Goal: Transaction & Acquisition: Purchase product/service

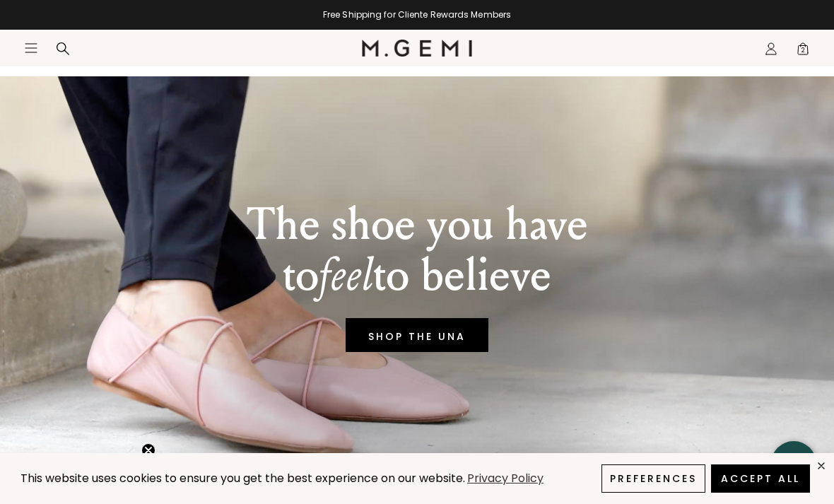
scroll to position [22, 0]
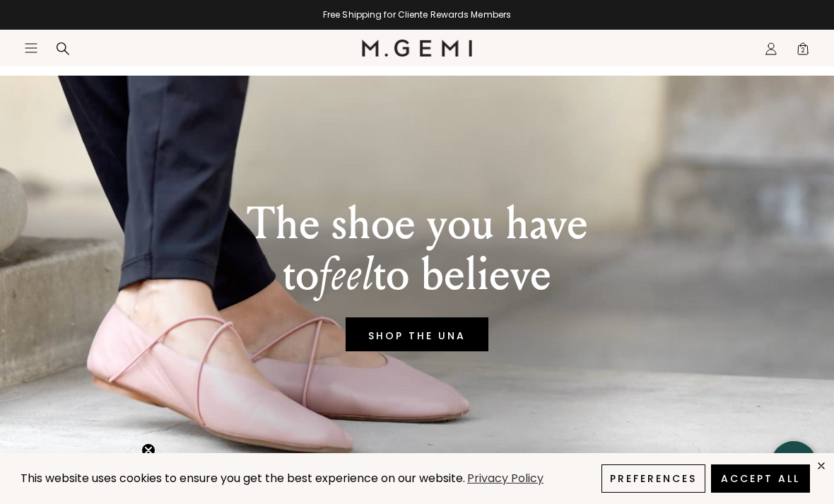
click at [799, 57] on span "2" at bounding box center [803, 52] width 14 height 14
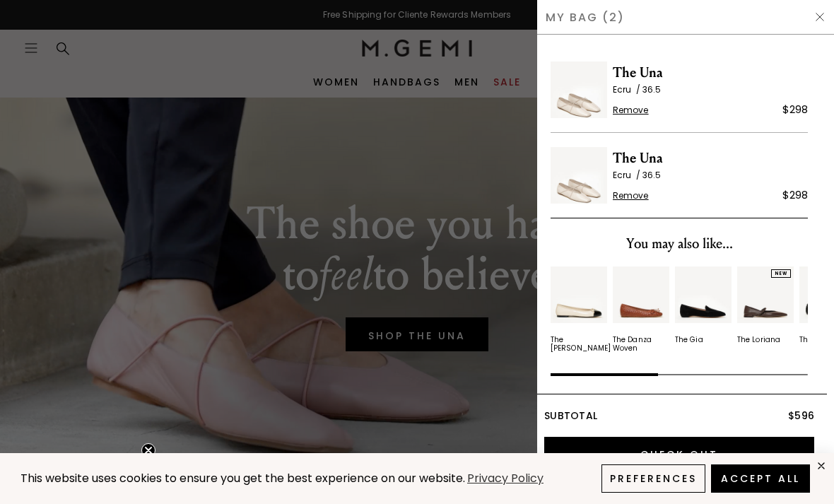
click at [635, 115] on span "Remove" at bounding box center [631, 110] width 36 height 11
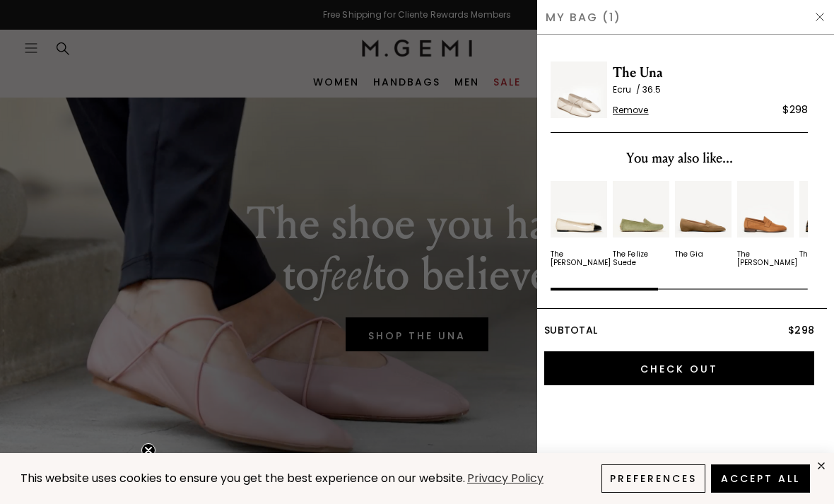
click at [620, 114] on span "Remove" at bounding box center [631, 110] width 36 height 11
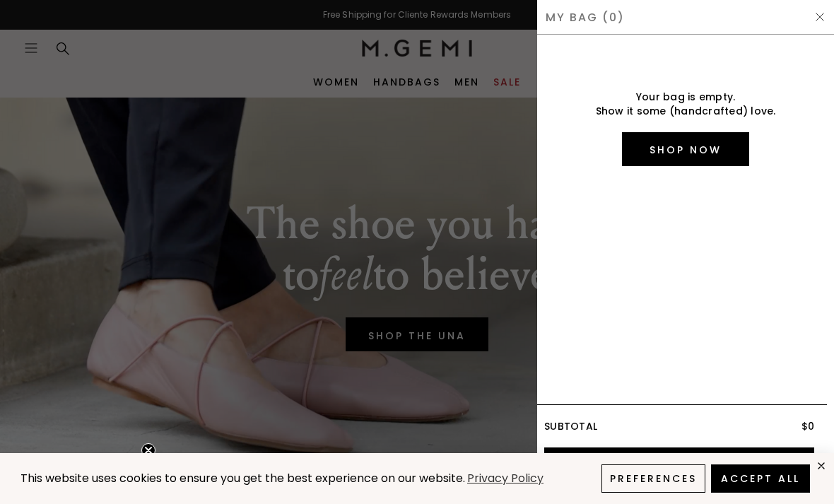
click at [815, 22] on img at bounding box center [819, 16] width 11 height 11
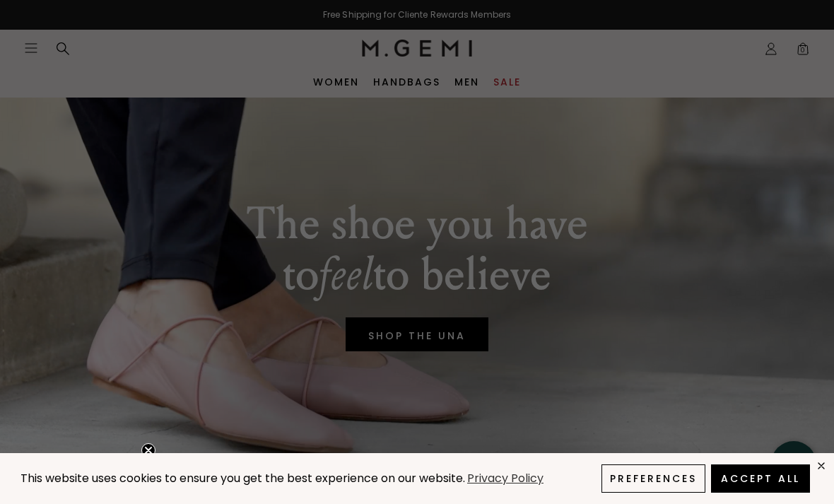
scroll to position [22, 0]
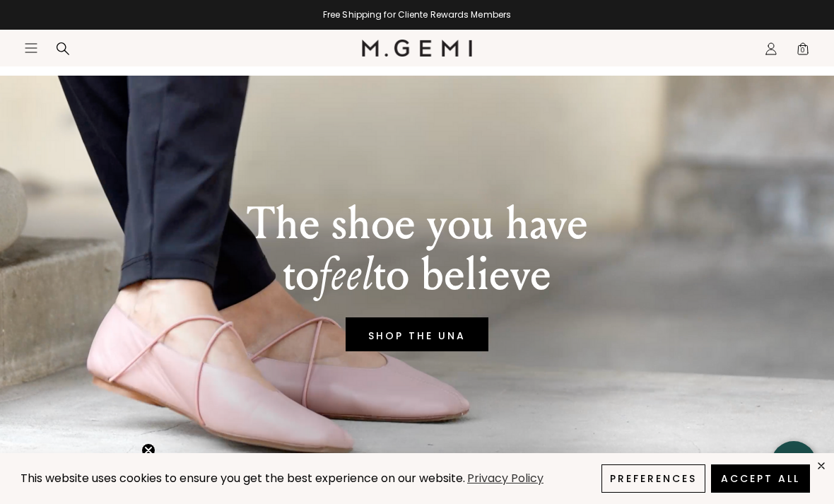
click at [416, 337] on link "SHOP THE UNA" at bounding box center [417, 334] width 143 height 34
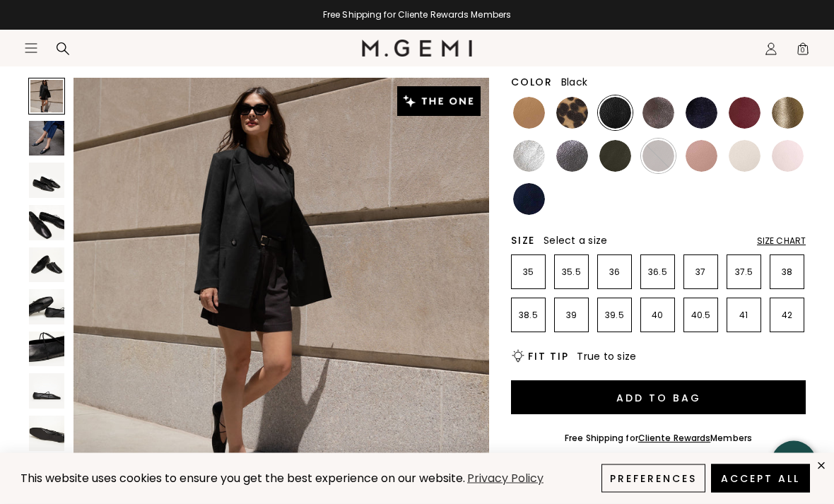
scroll to position [179, 0]
click at [621, 266] on p "36" at bounding box center [614, 271] width 33 height 11
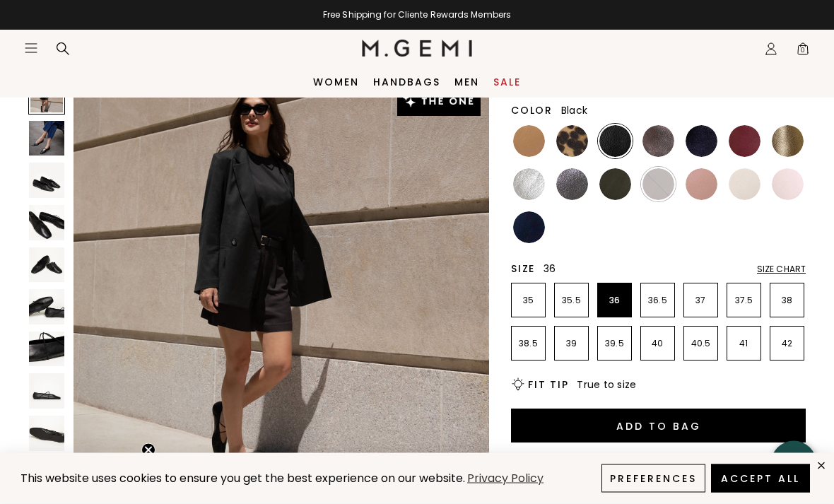
scroll to position [147, 0]
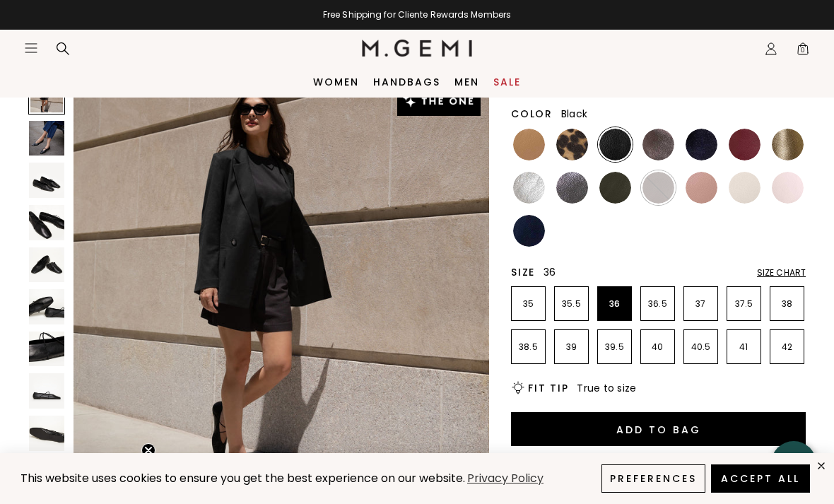
click at [50, 154] on img at bounding box center [46, 138] width 35 height 35
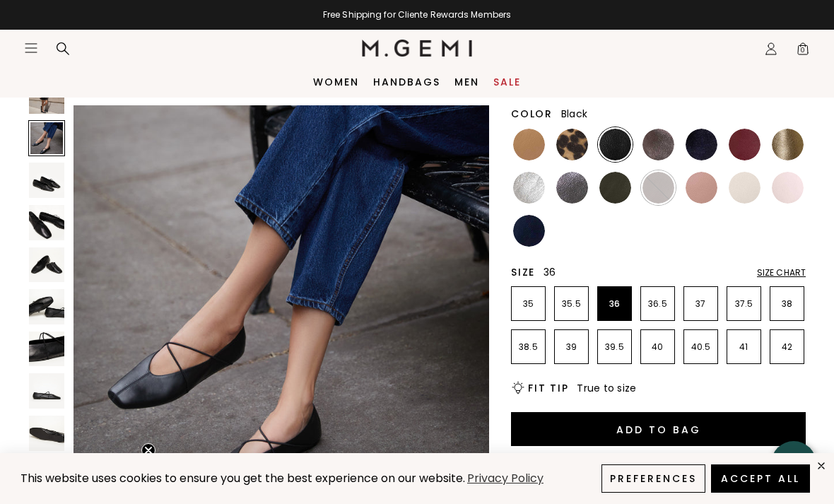
scroll to position [430, 0]
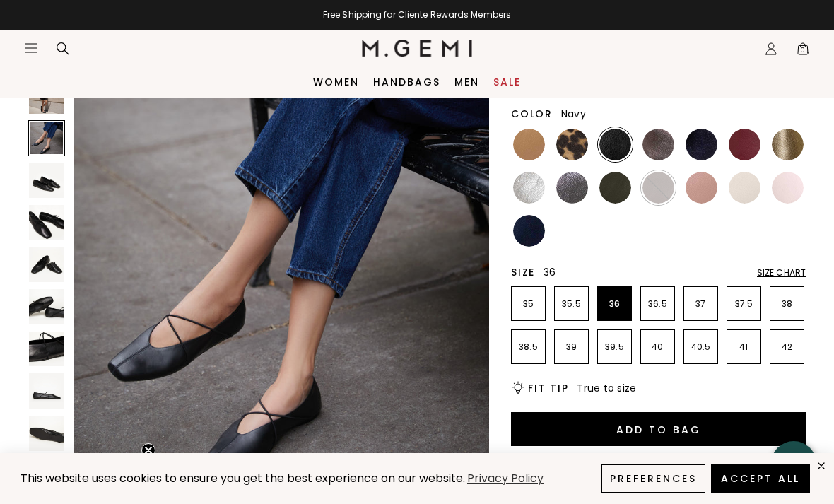
click at [532, 221] on img at bounding box center [529, 231] width 32 height 32
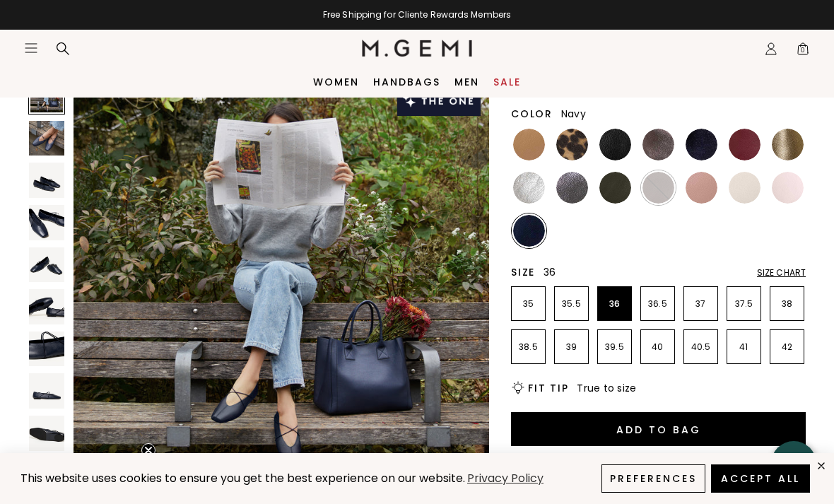
click at [54, 140] on img at bounding box center [46, 138] width 35 height 35
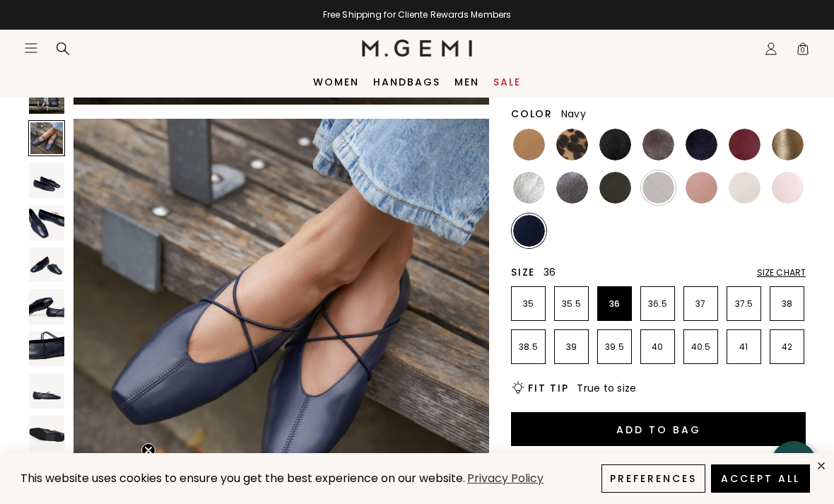
scroll to position [430, 0]
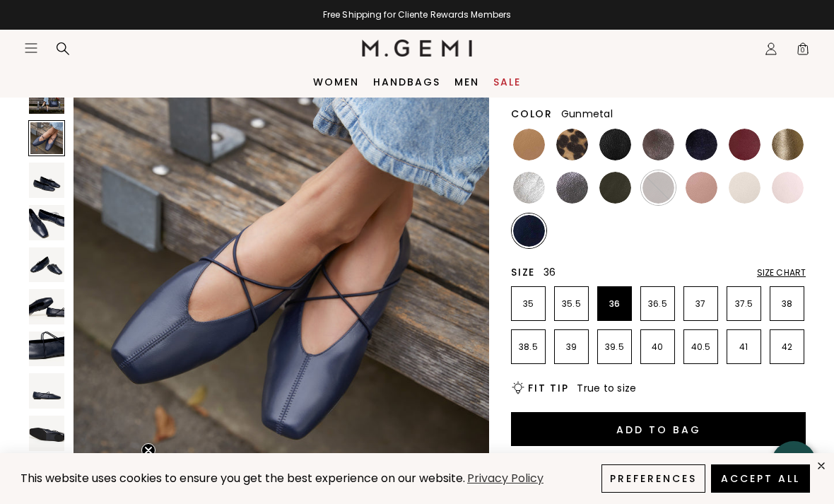
click at [565, 192] on img at bounding box center [572, 188] width 32 height 32
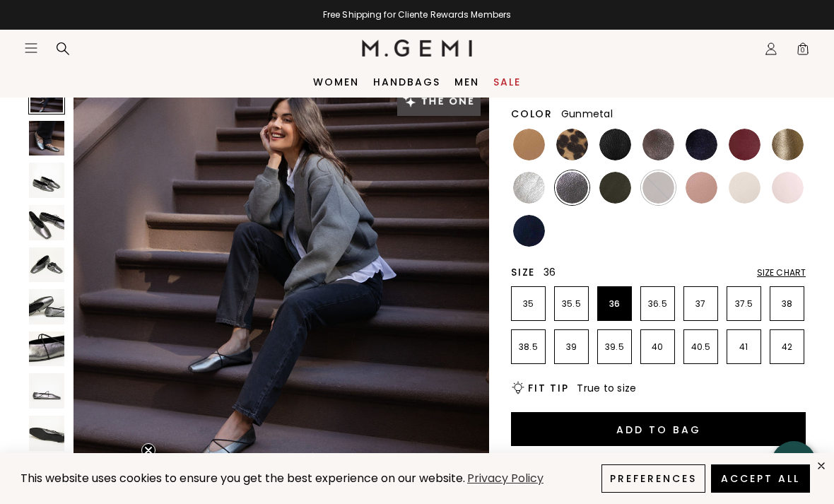
click at [53, 125] on img at bounding box center [46, 138] width 35 height 35
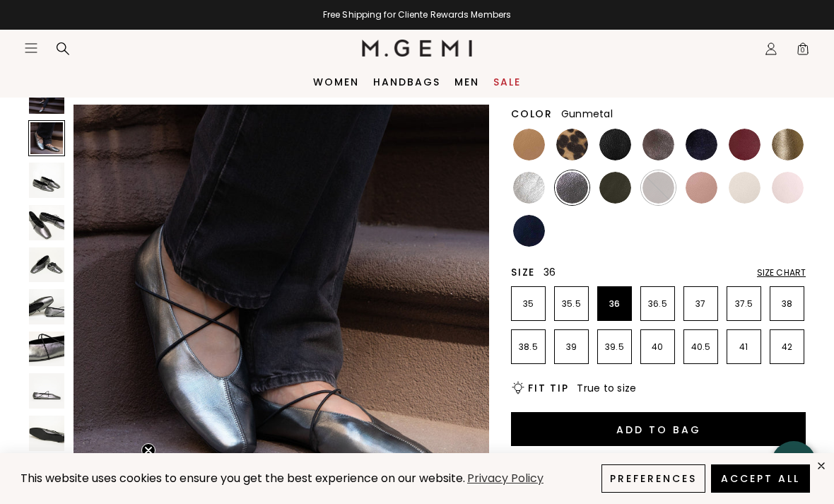
scroll to position [430, 0]
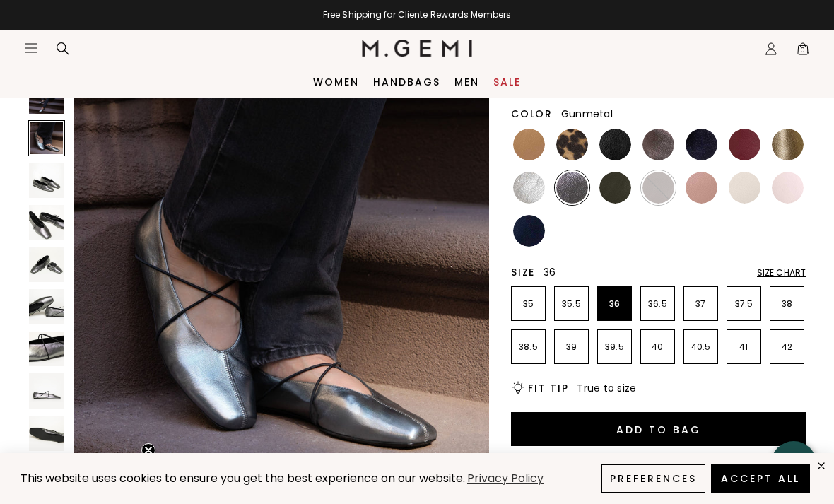
click at [55, 212] on img at bounding box center [46, 222] width 35 height 35
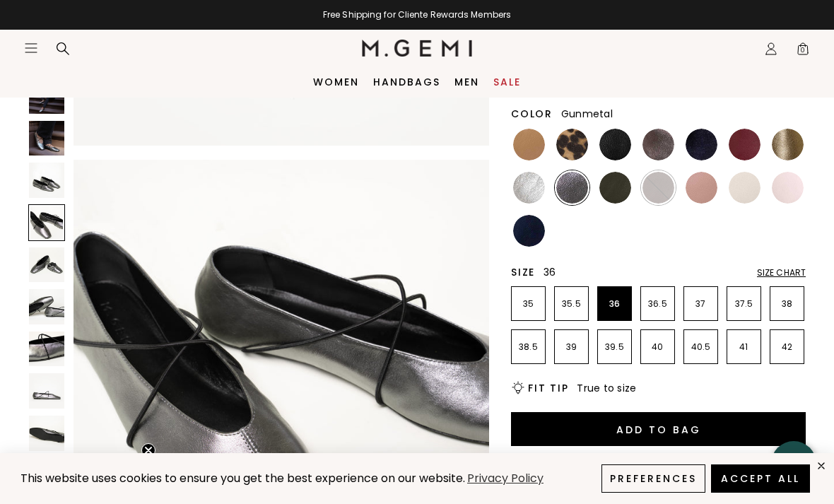
scroll to position [1290, 0]
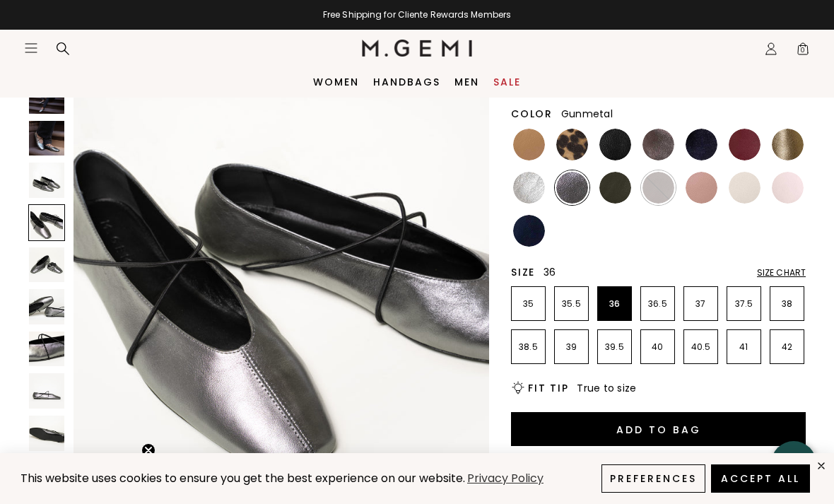
click at [62, 306] on img at bounding box center [46, 306] width 35 height 35
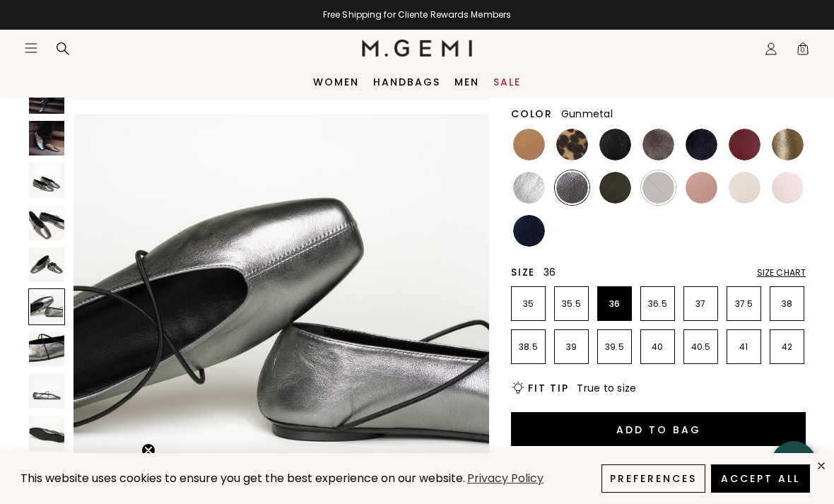
scroll to position [2150, 0]
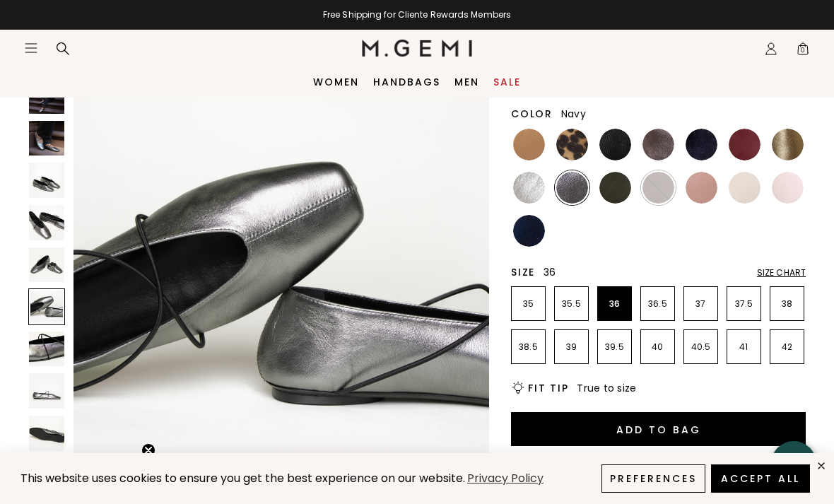
click at [527, 231] on img at bounding box center [529, 231] width 32 height 32
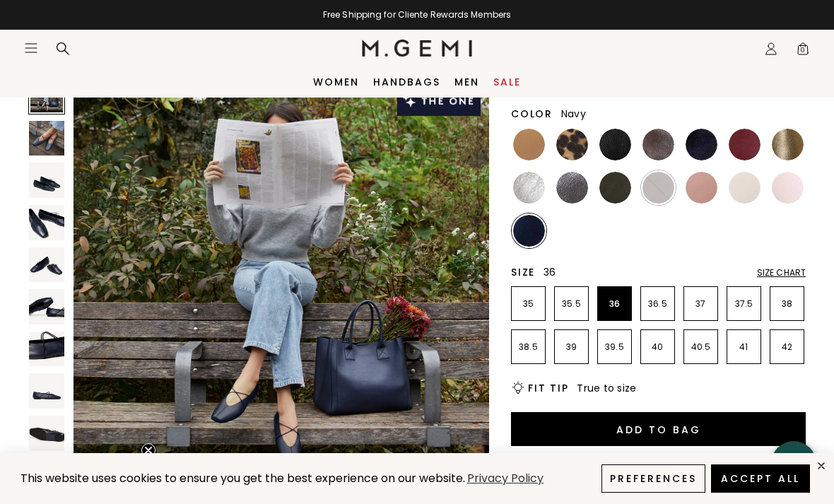
click at [53, 142] on img at bounding box center [46, 138] width 35 height 35
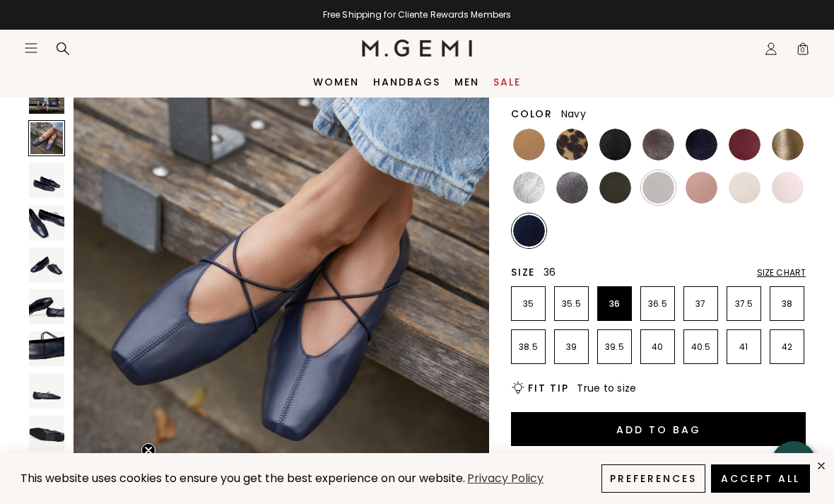
scroll to position [430, 0]
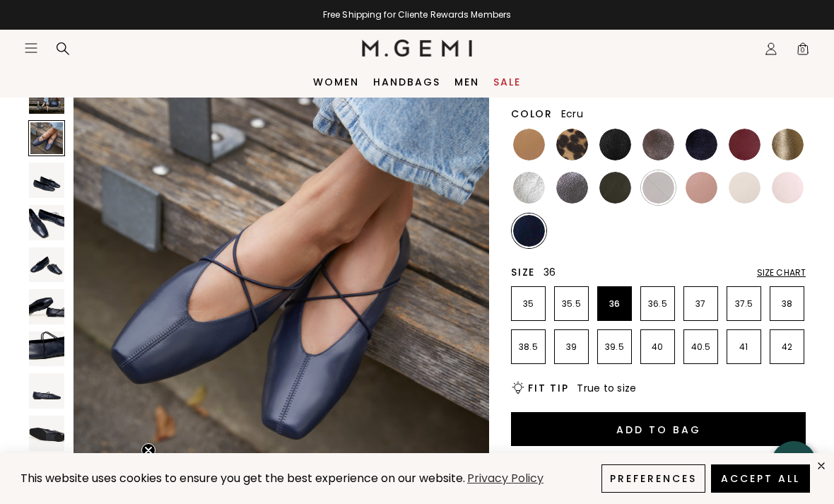
click at [745, 186] on img at bounding box center [745, 188] width 32 height 32
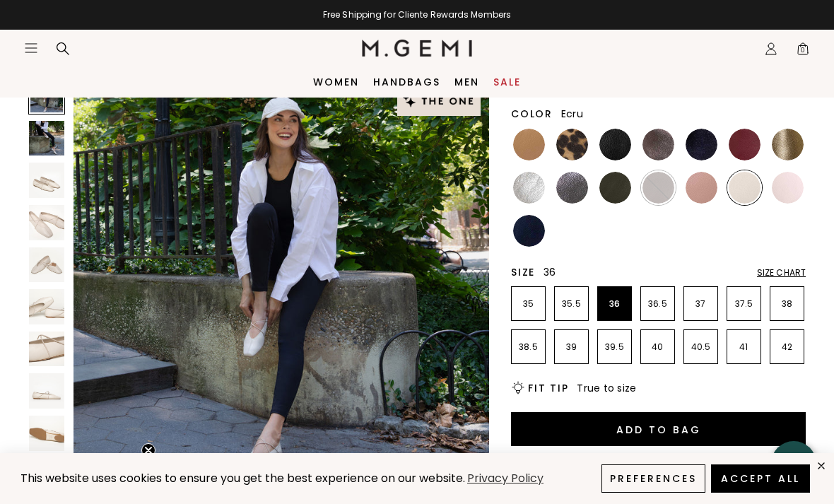
click at [55, 221] on img at bounding box center [46, 222] width 35 height 35
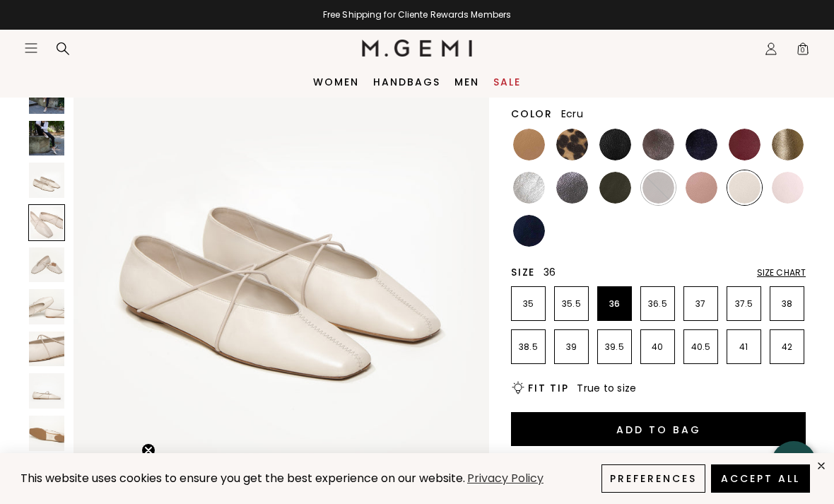
scroll to position [1290, 0]
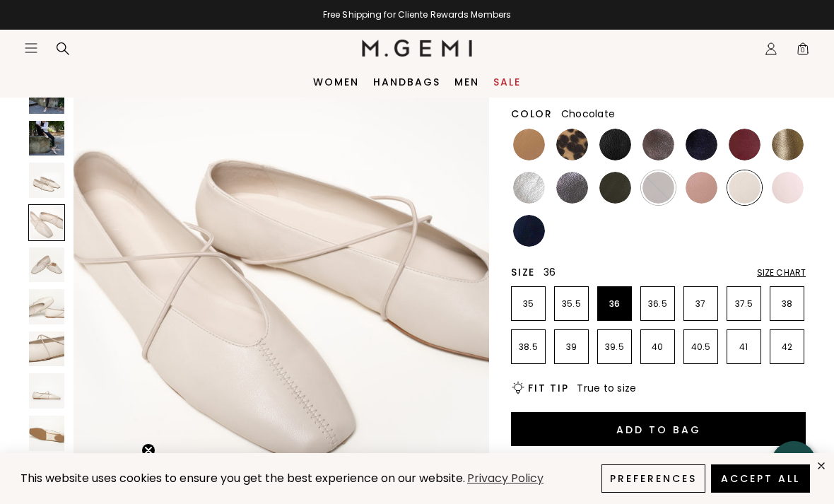
click at [666, 194] on img at bounding box center [658, 188] width 32 height 32
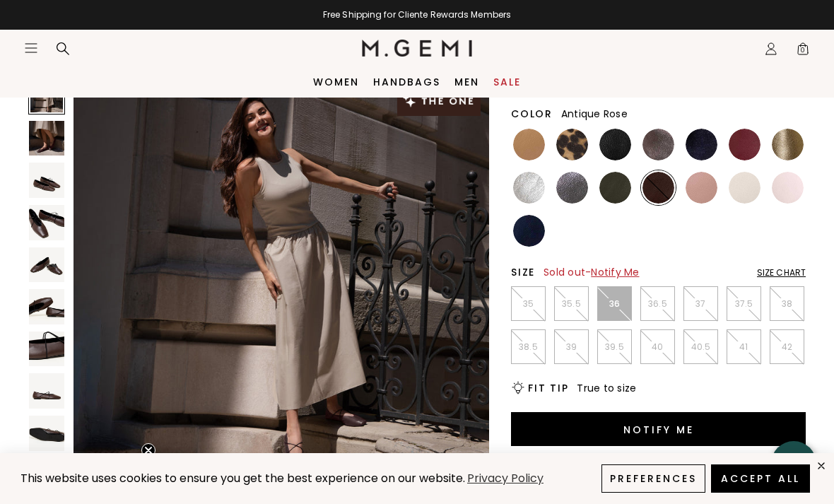
click at [702, 187] on img at bounding box center [701, 188] width 32 height 32
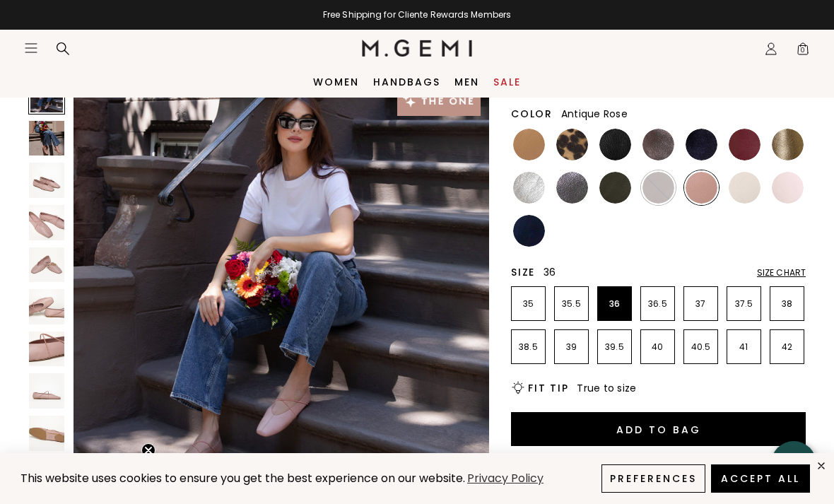
click at [45, 137] on img at bounding box center [46, 138] width 35 height 35
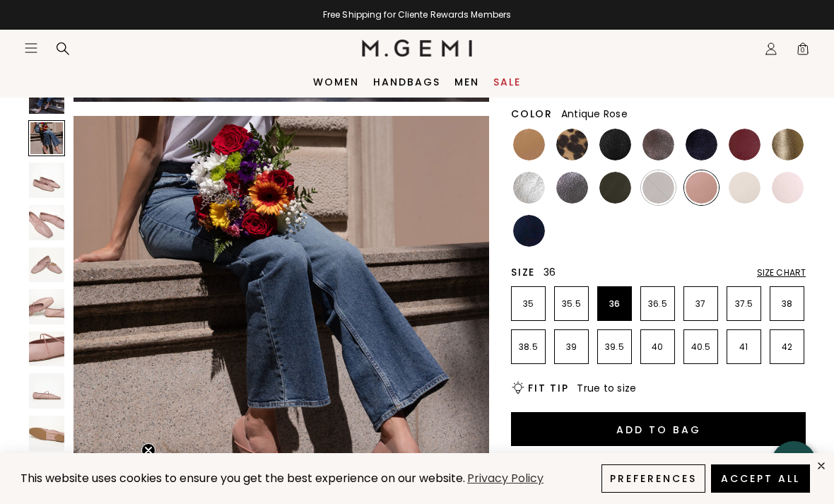
scroll to position [430, 0]
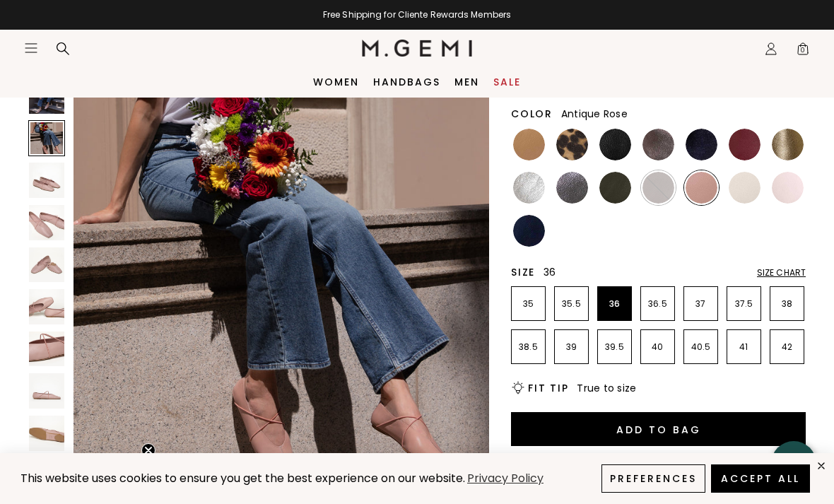
click at [43, 177] on img at bounding box center [46, 180] width 35 height 35
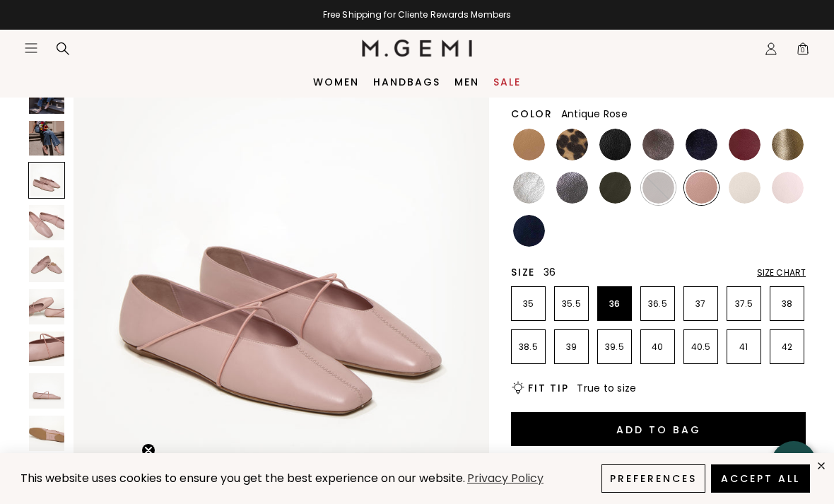
scroll to position [860, 0]
click at [529, 188] on img at bounding box center [529, 188] width 32 height 32
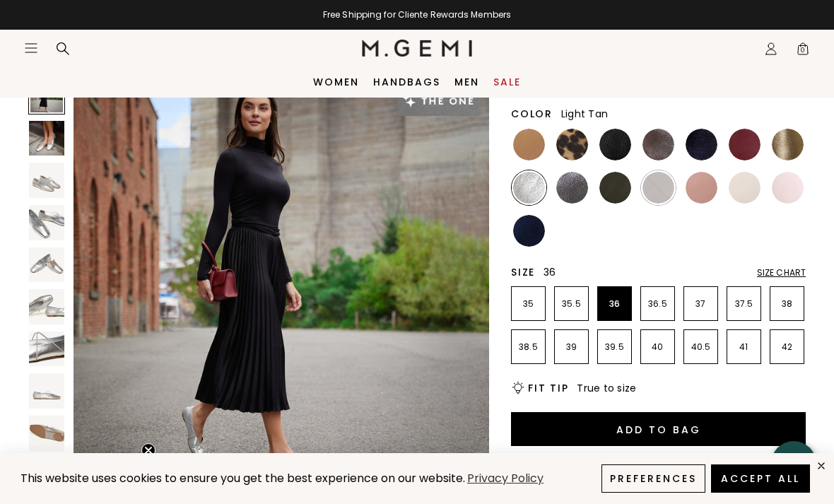
click at [528, 139] on img at bounding box center [529, 145] width 32 height 32
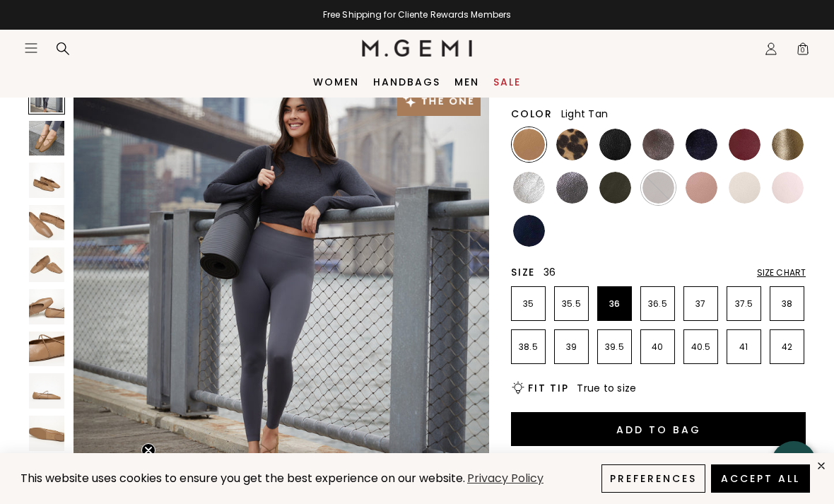
click at [652, 146] on img at bounding box center [658, 145] width 32 height 32
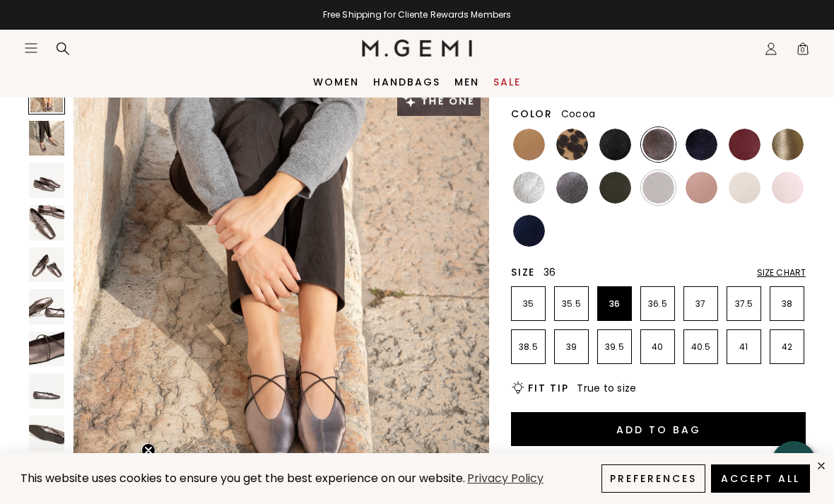
click at [54, 136] on img at bounding box center [46, 138] width 35 height 35
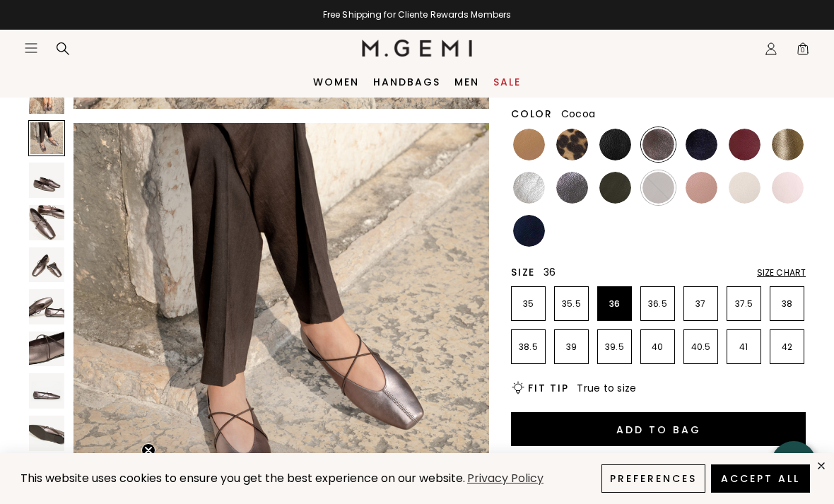
scroll to position [430, 0]
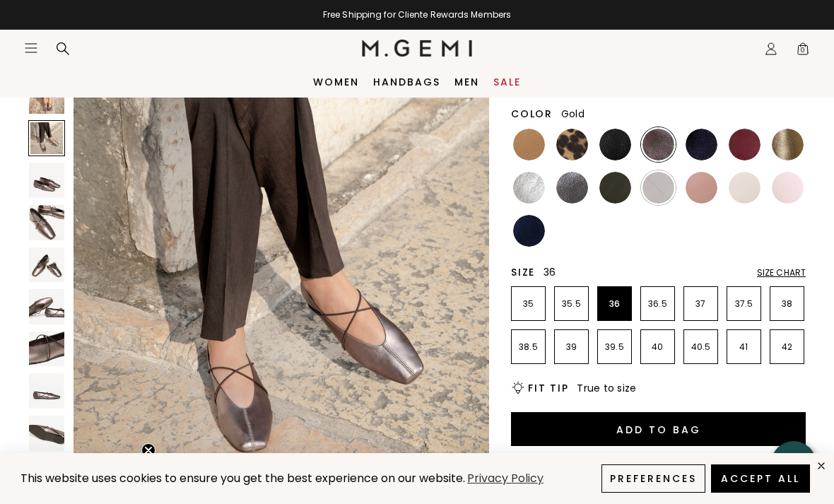
click at [784, 131] on img at bounding box center [788, 145] width 32 height 32
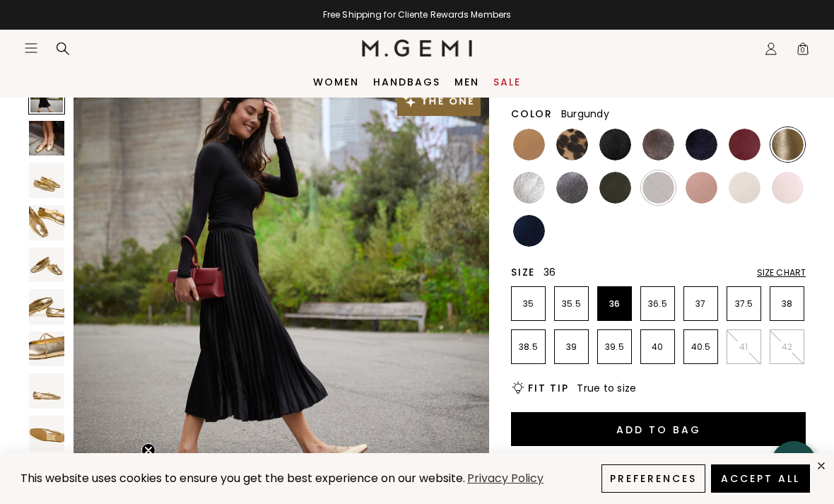
click at [742, 149] on img at bounding box center [745, 145] width 32 height 32
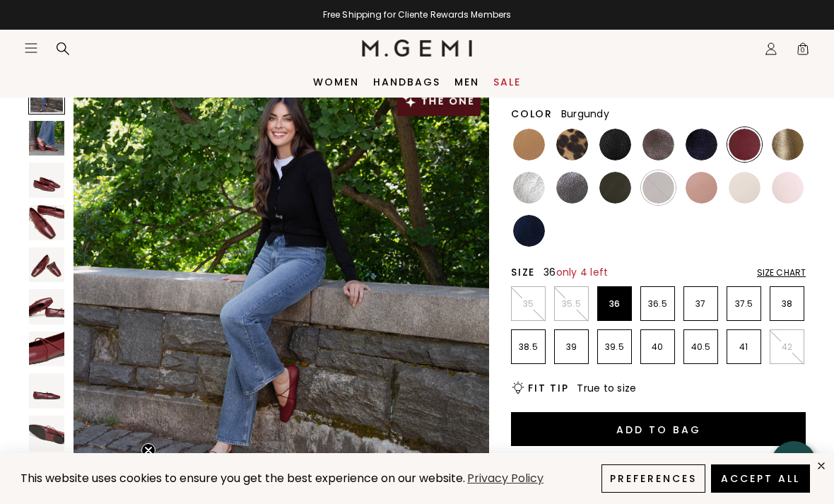
click at [613, 195] on img at bounding box center [615, 188] width 32 height 32
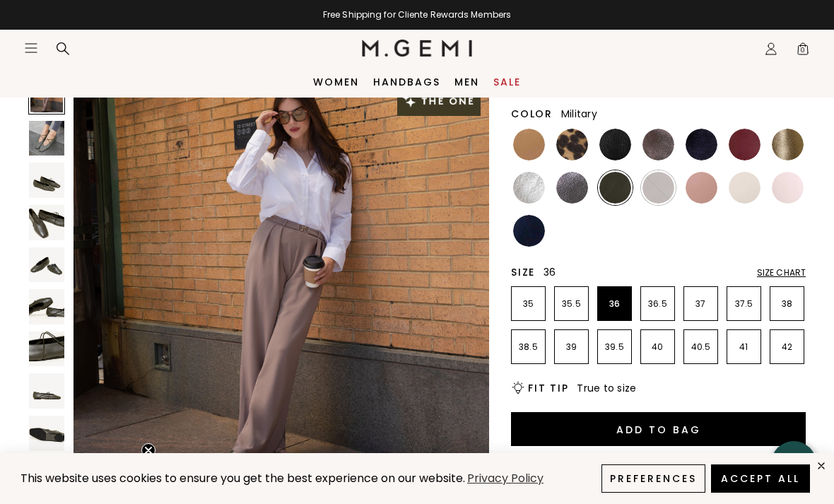
click at [48, 146] on img at bounding box center [46, 138] width 35 height 35
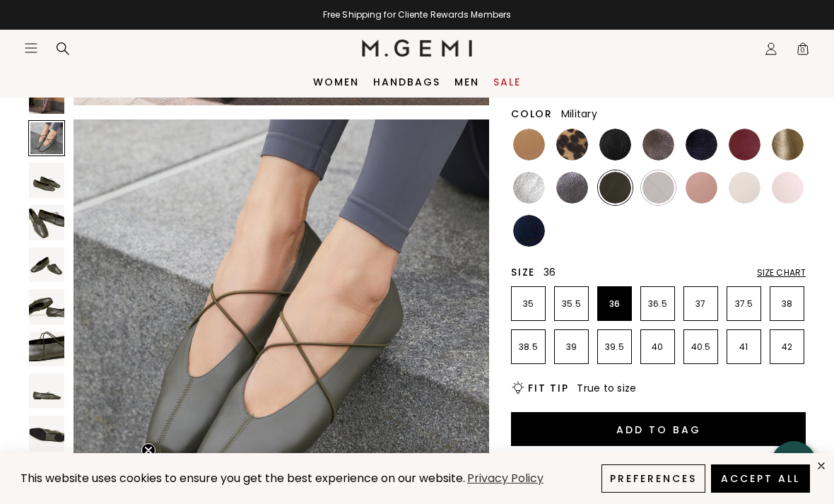
scroll to position [430, 0]
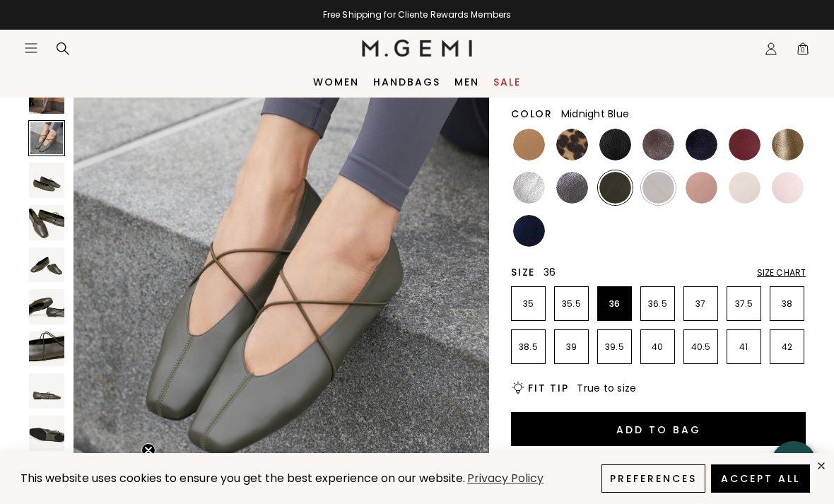
click at [700, 139] on img at bounding box center [701, 145] width 32 height 32
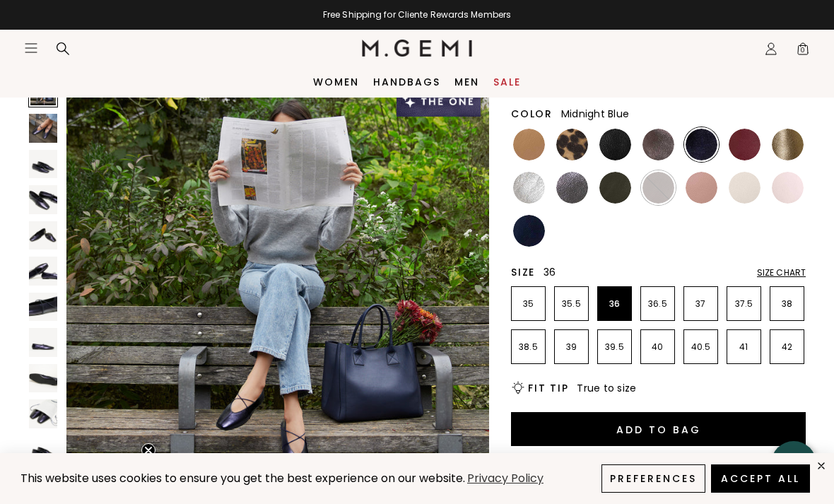
click at [54, 123] on img at bounding box center [43, 128] width 28 height 28
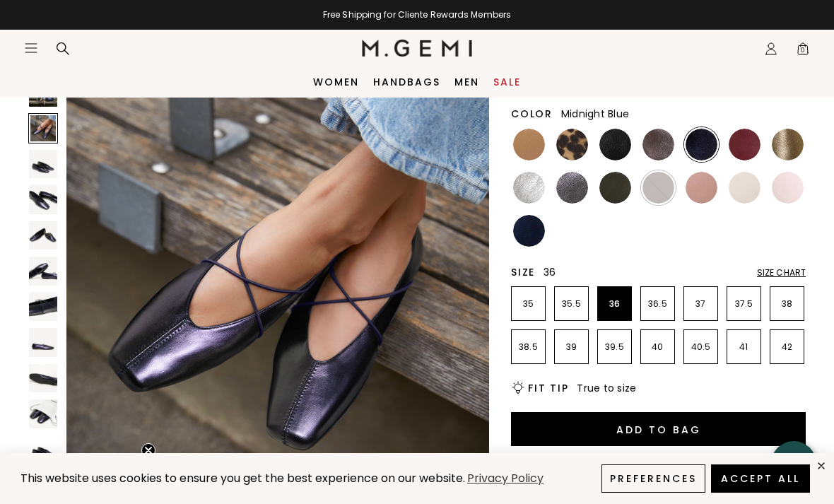
scroll to position [437, 0]
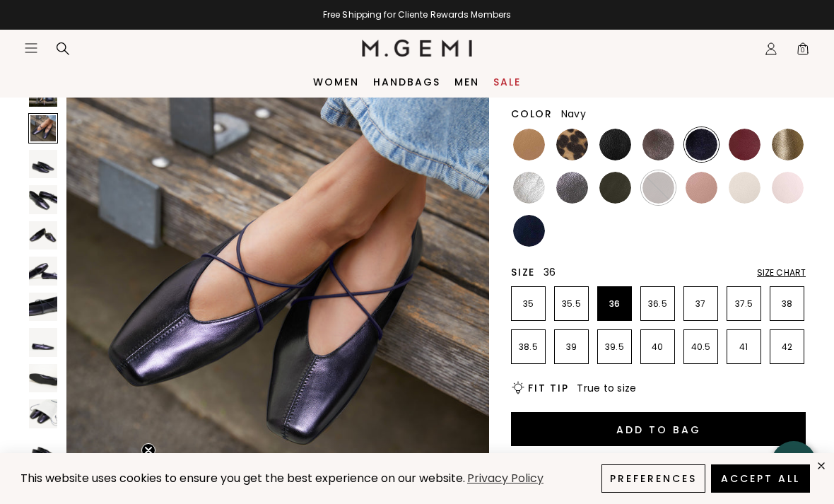
click at [529, 230] on img at bounding box center [529, 231] width 32 height 32
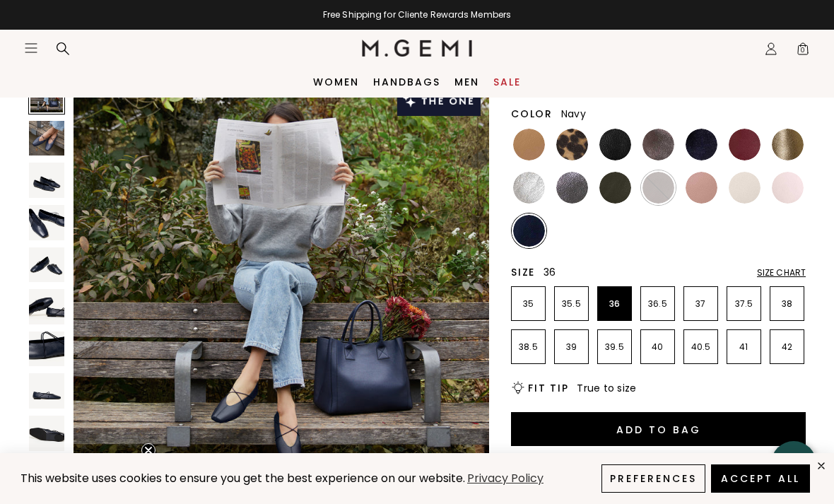
click at [760, 437] on button "Add to Bag" at bounding box center [658, 429] width 295 height 34
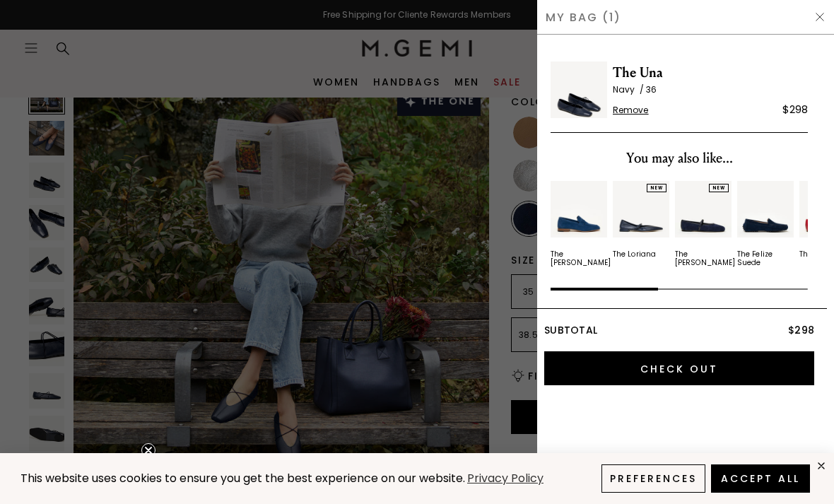
click at [821, 16] on img at bounding box center [819, 16] width 11 height 11
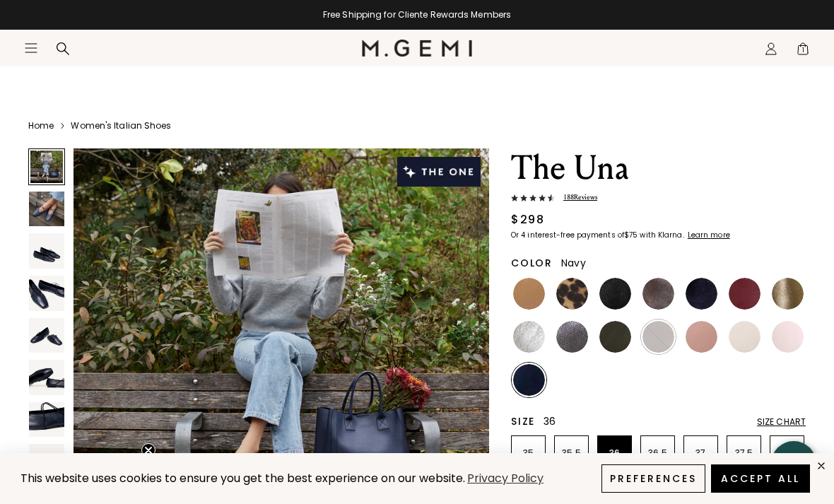
scroll to position [161, 0]
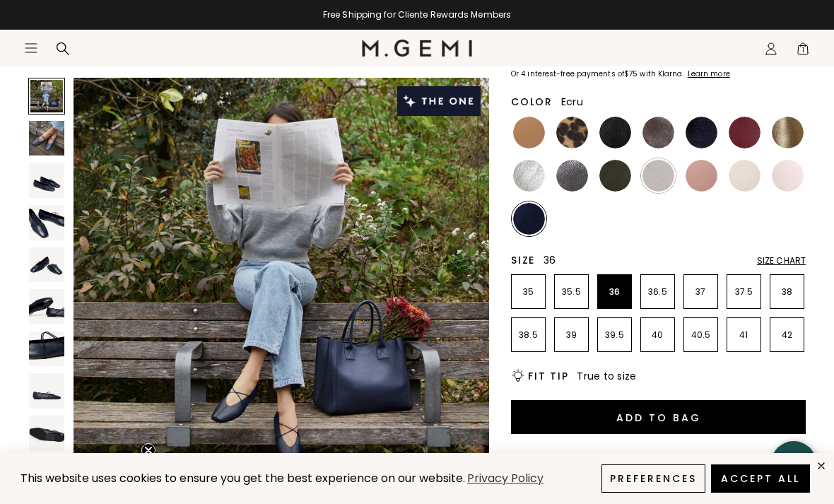
click at [748, 170] on img at bounding box center [745, 176] width 32 height 32
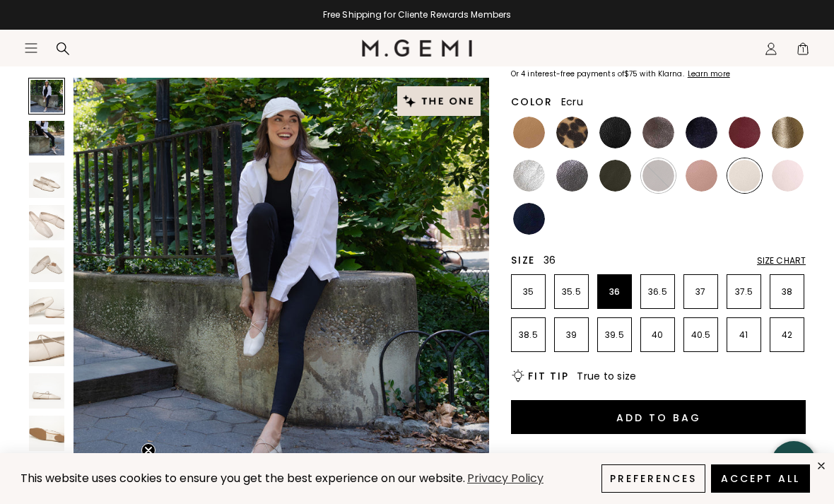
click at [762, 416] on button "Add to Bag" at bounding box center [658, 417] width 295 height 34
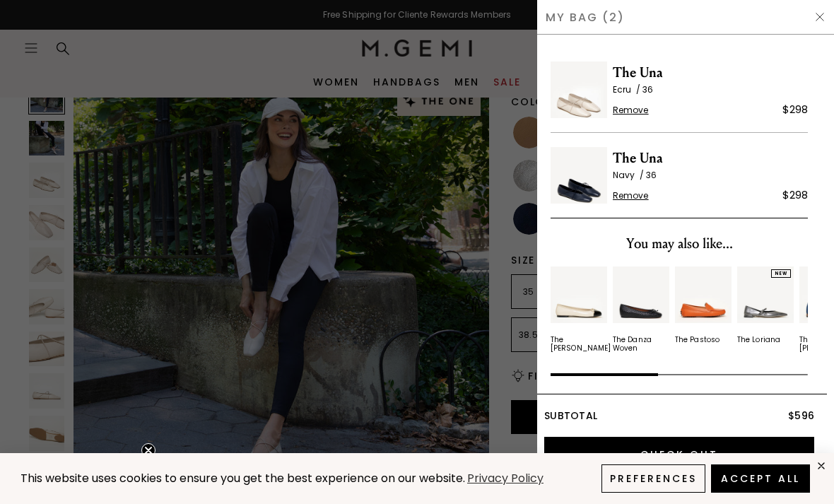
click at [814, 16] on img at bounding box center [819, 16] width 11 height 11
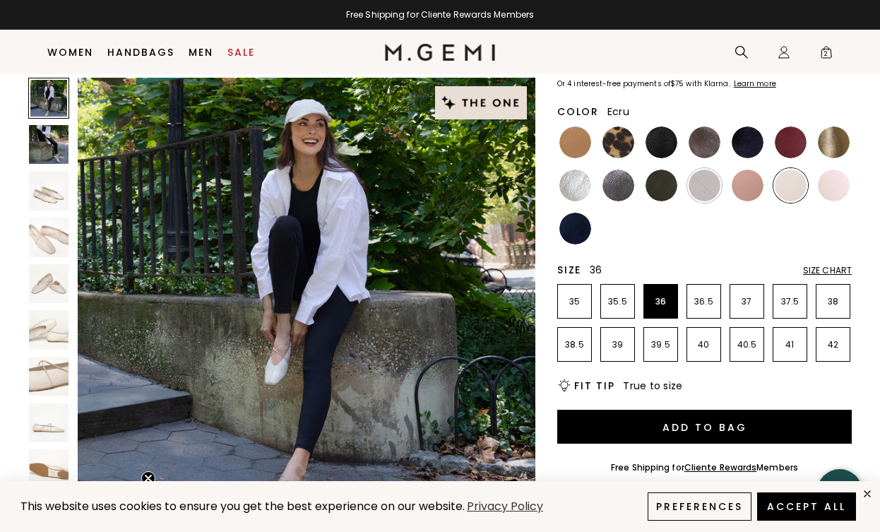
scroll to position [129, 0]
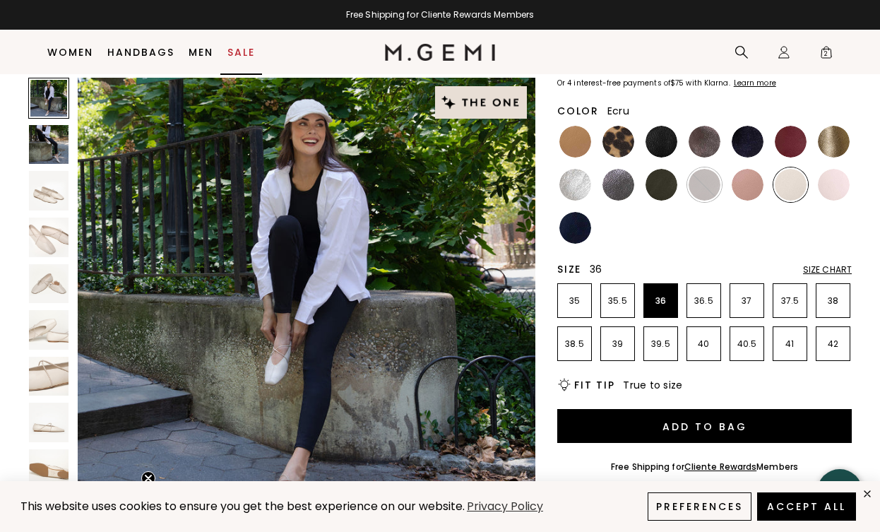
click at [235, 57] on link "Sale" at bounding box center [242, 52] width 28 height 11
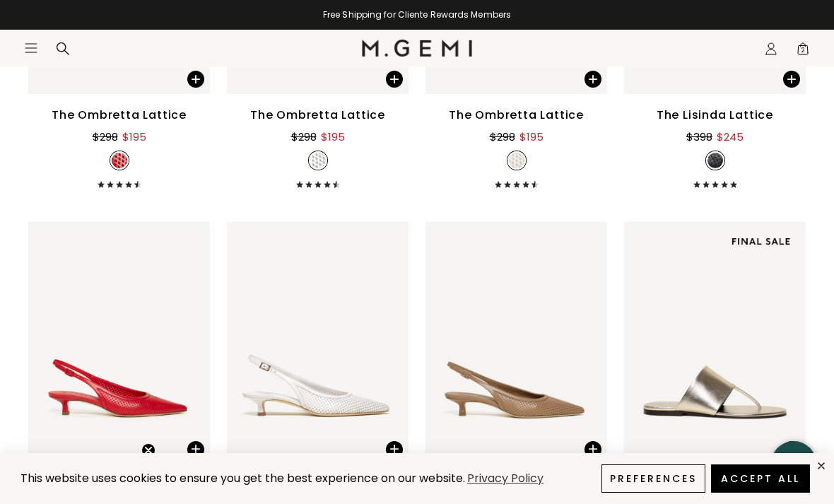
scroll to position [2150, 0]
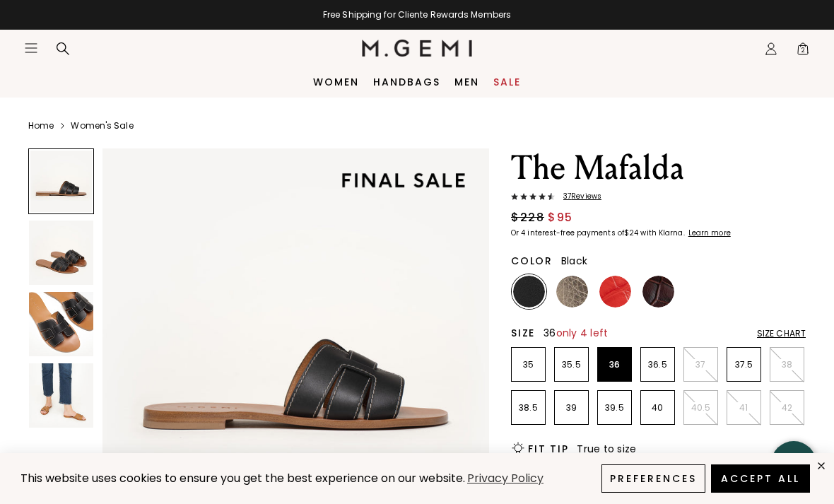
click at [627, 368] on p "36" at bounding box center [614, 364] width 33 height 11
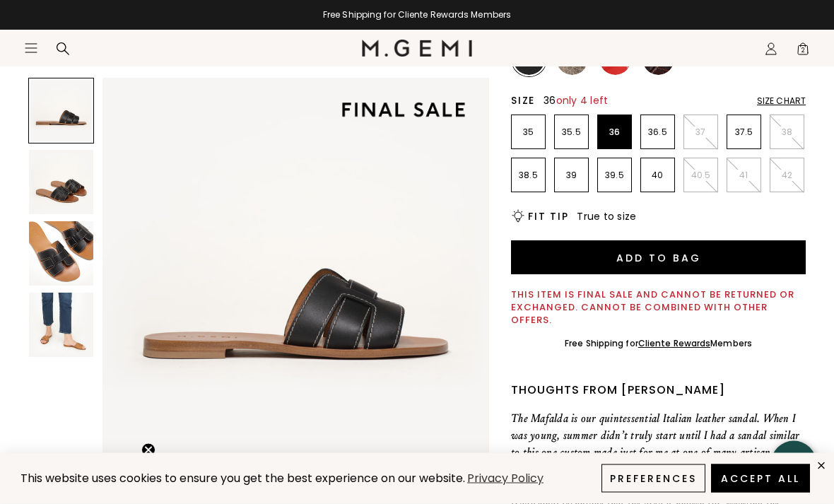
scroll to position [232, 0]
click at [685, 254] on button "Add to Bag" at bounding box center [658, 257] width 295 height 34
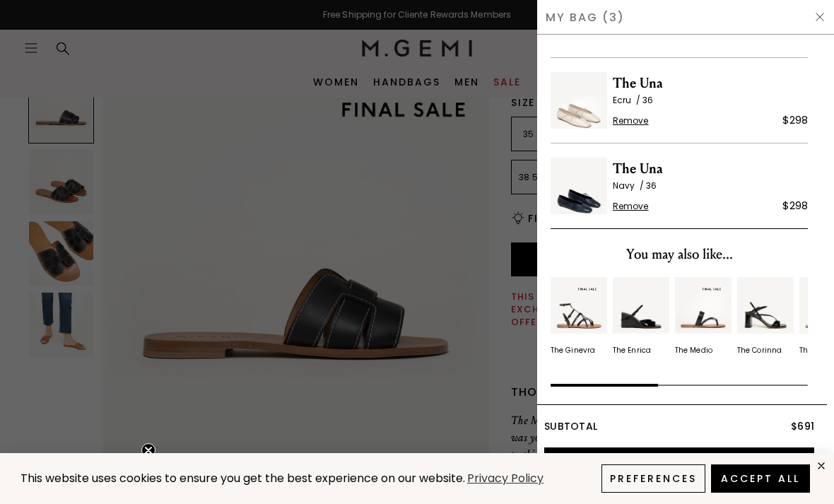
scroll to position [86, 0]
click at [823, 452] on div "Subtotal $691 Check Out" at bounding box center [678, 447] width 295 height 87
click at [823, 460] on icon "close" at bounding box center [821, 465] width 12 height 12
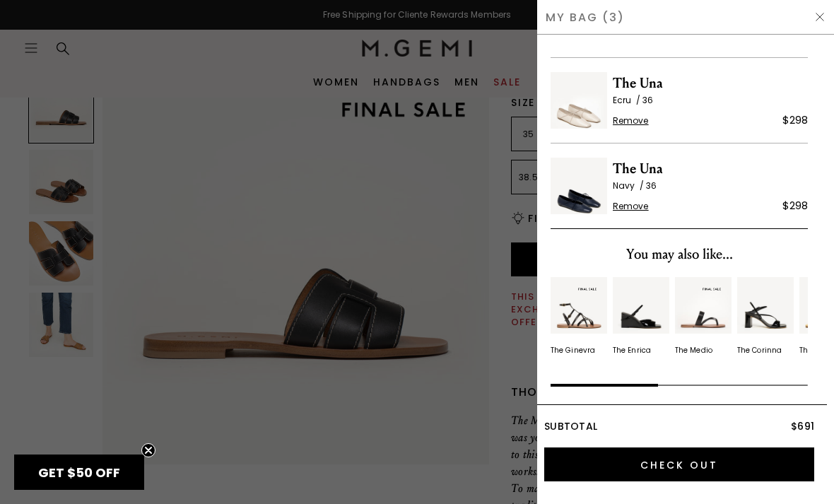
click at [757, 461] on input "Check Out" at bounding box center [679, 464] width 270 height 34
